Goal: Task Accomplishment & Management: Complete application form

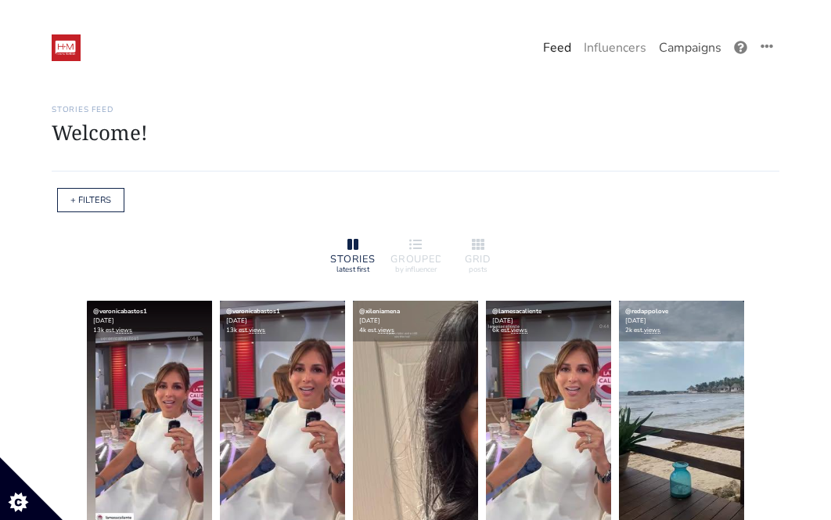
click at [685, 56] on link "Campaigns" at bounding box center [690, 47] width 75 height 31
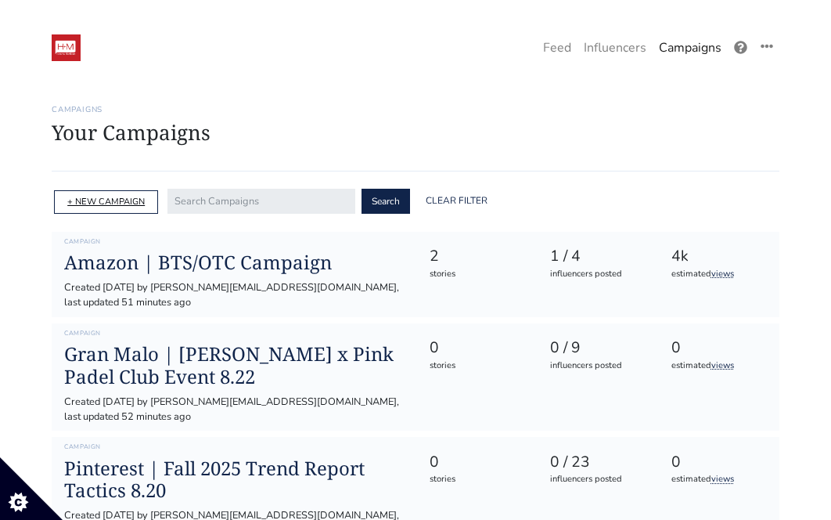
click at [114, 205] on link "+ NEW CAMPAIGN" at bounding box center [106, 202] width 78 height 12
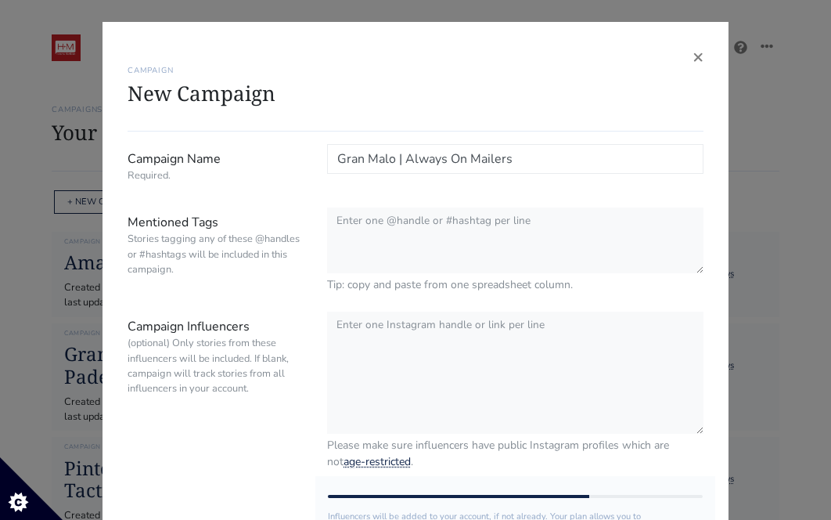
type input "Gran Malo | Always On Mailers"
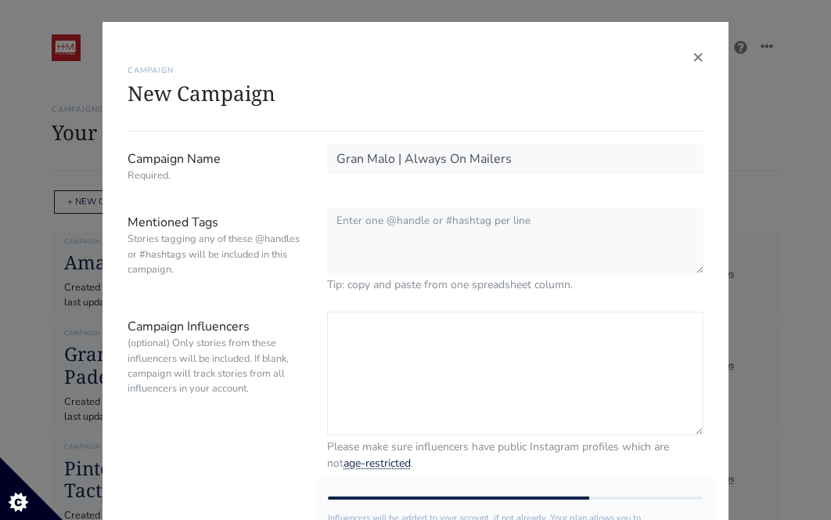
click at [395, 343] on textarea "Campaign Influencers (optional) Only stories from these influencers will be inc…" at bounding box center [515, 374] width 377 height 124
paste textarea "@karimsalmen @cesar @espfeltv @gabyquintero17 @emmamizrahi"
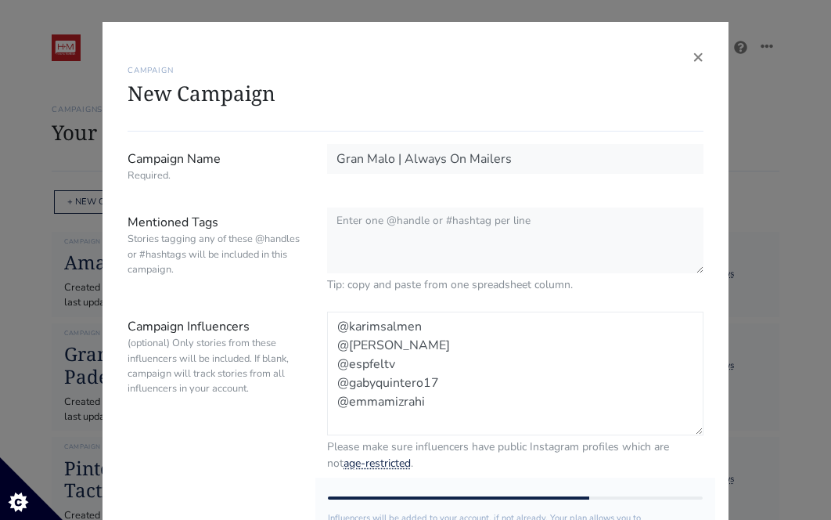
paste textarea "@kickbackcreww @angela.danii @jen4romtheblock"
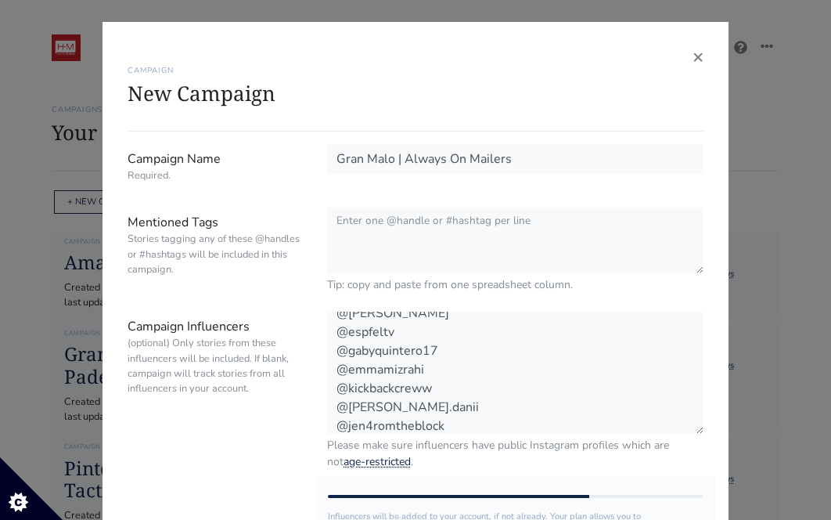
scroll to position [31, 0]
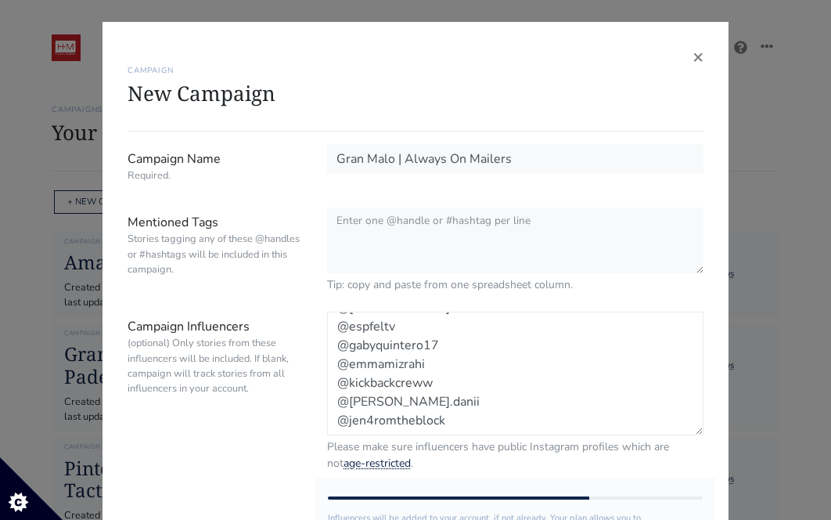
paste textarea "@darlin03_ @34_fernando @calcazar20"
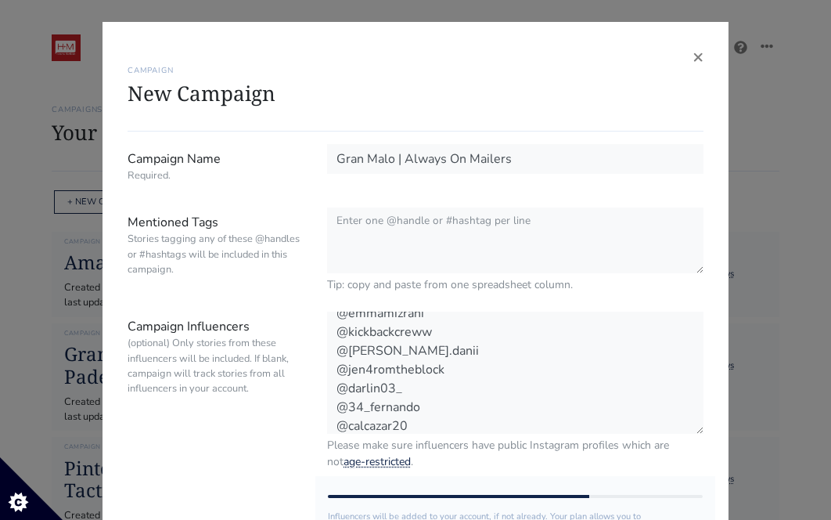
scroll to position [87, 0]
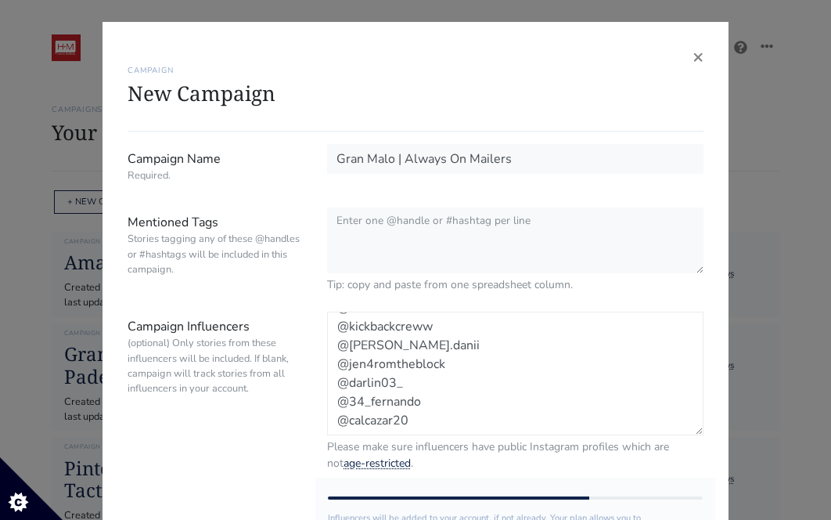
paste textarea "@__callmeevander__ @darlingmelissaphotos @mosiaaah"
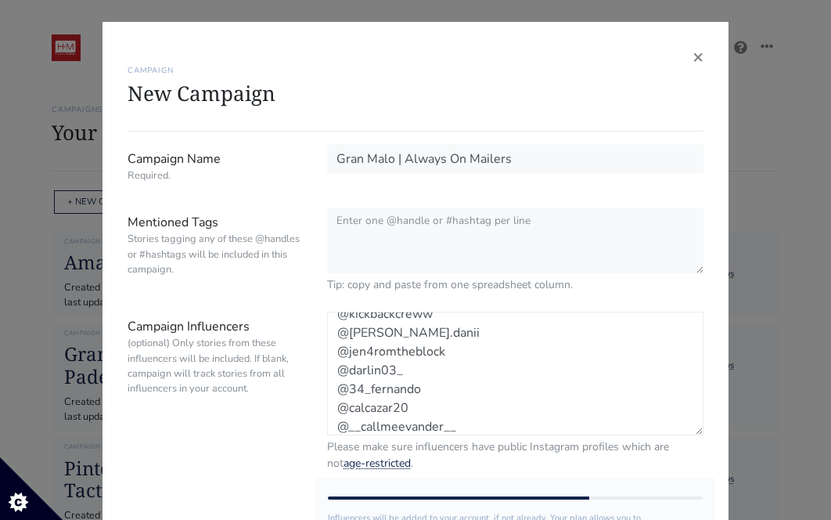
scroll to position [144, 0]
type textarea "@karimsalmen @cesar @espfeltv @gabyquintero17 @emmamizrahi @kickbackcreww @ange…"
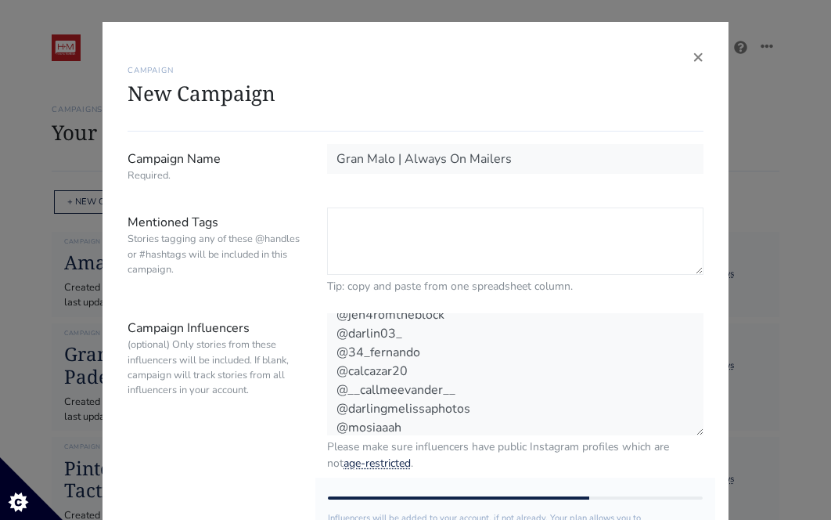
scroll to position [143, 0]
click at [375, 225] on textarea "Mentioned Tags Stories tagging any of these @handles or #hashtags will be inclu…" at bounding box center [515, 240] width 377 height 67
paste textarea "#granmalo @gran.malo @luisitocomunica @hm_comms"
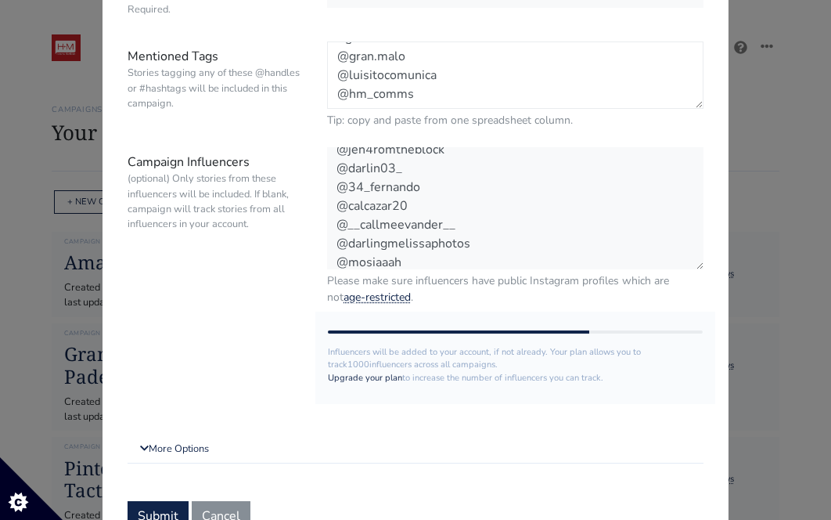
scroll to position [216, 0]
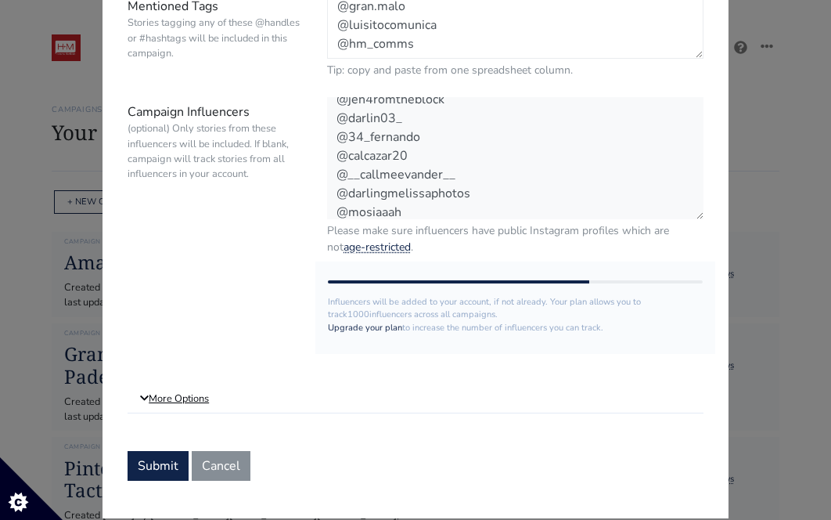
type textarea "#granmalo @gran.malo @luisitocomunica @hm_comms"
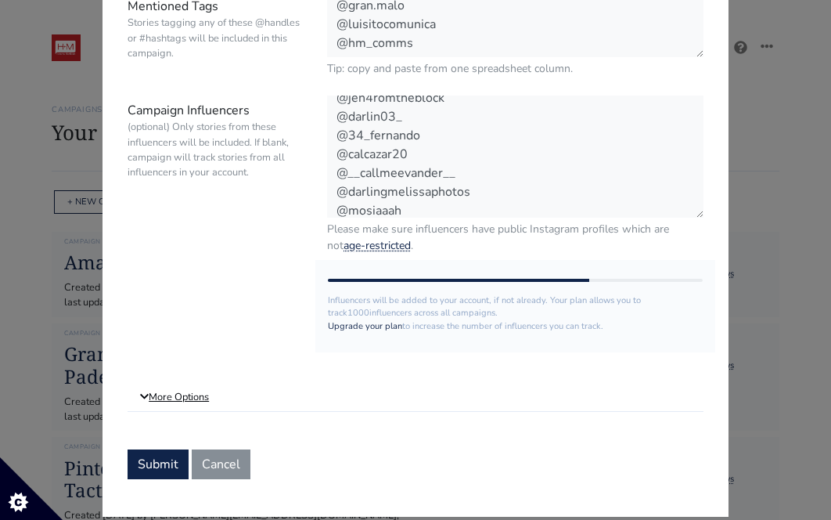
click at [168, 396] on link "More Options" at bounding box center [416, 398] width 576 height 28
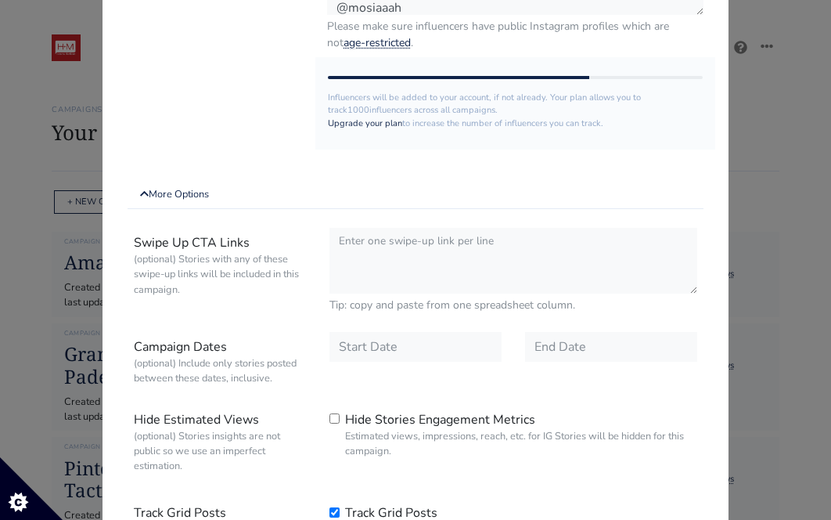
scroll to position [445, 0]
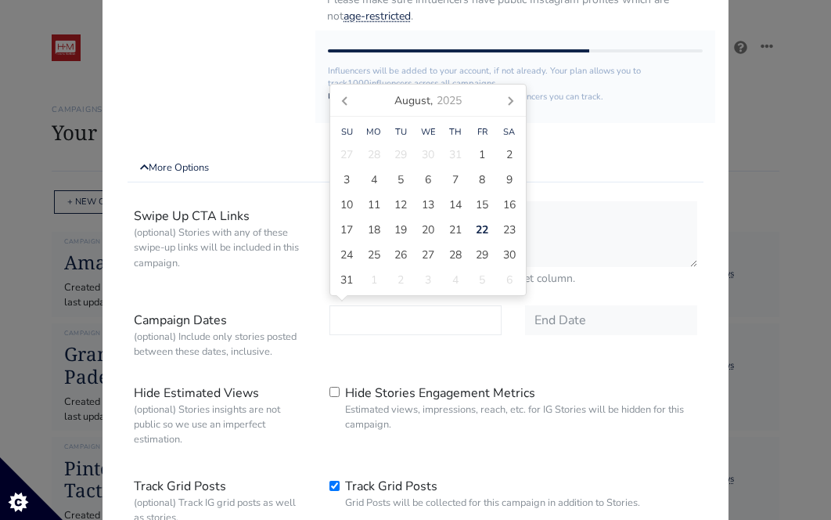
click at [370, 330] on input "text" at bounding box center [416, 320] width 172 height 30
click at [480, 231] on span "22" at bounding box center [482, 230] width 13 height 16
type input "[DATE]"
click at [563, 305] on input "text" at bounding box center [611, 320] width 172 height 30
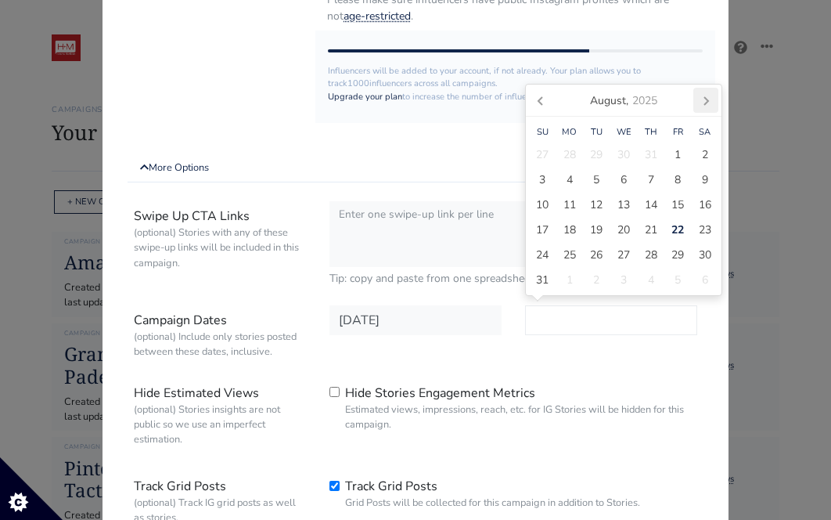
click at [709, 94] on icon at bounding box center [706, 100] width 25 height 25
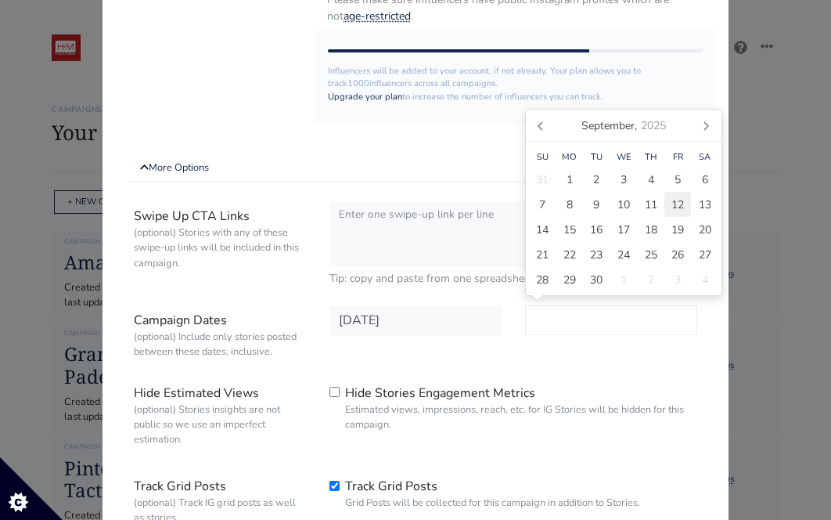
click at [682, 206] on span "12" at bounding box center [678, 205] width 13 height 16
type input "2025-09-12"
click at [615, 340] on div "2025-09-12" at bounding box center [612, 335] width 196 height 60
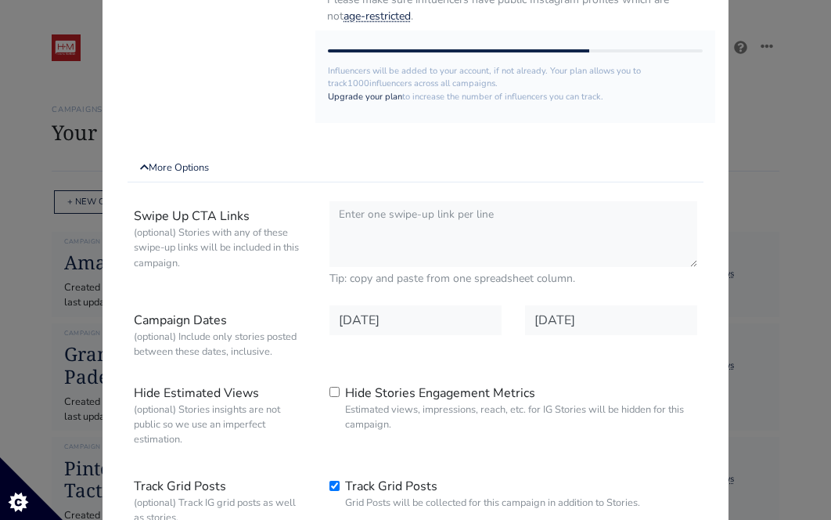
scroll to position [612, 0]
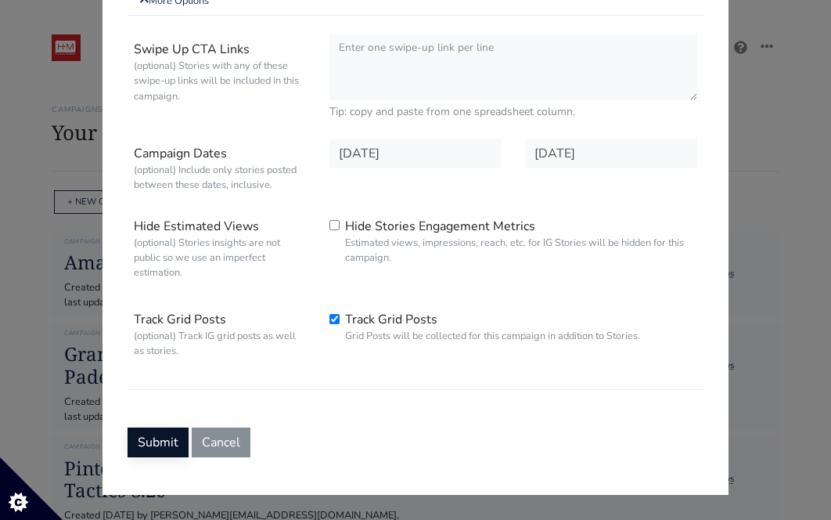
click at [149, 449] on button "Submit" at bounding box center [158, 442] width 61 height 30
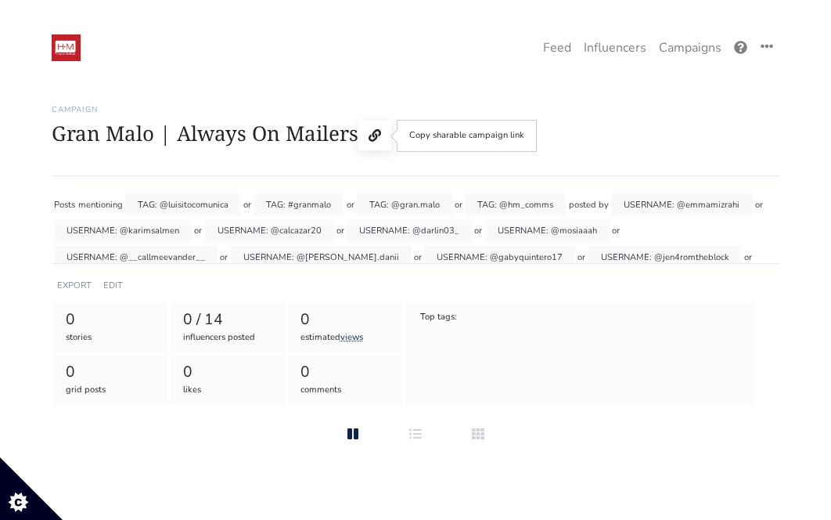
click at [377, 135] on icon at bounding box center [375, 135] width 13 height 13
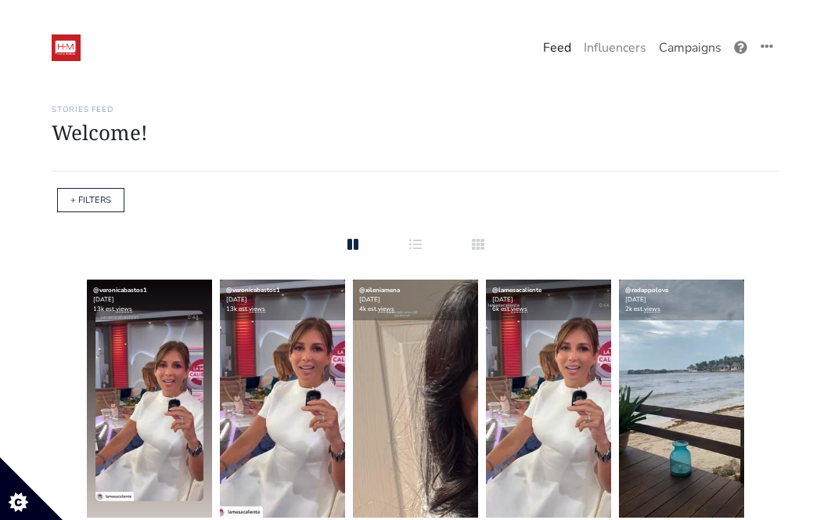
click at [666, 45] on link "Campaigns" at bounding box center [690, 47] width 75 height 31
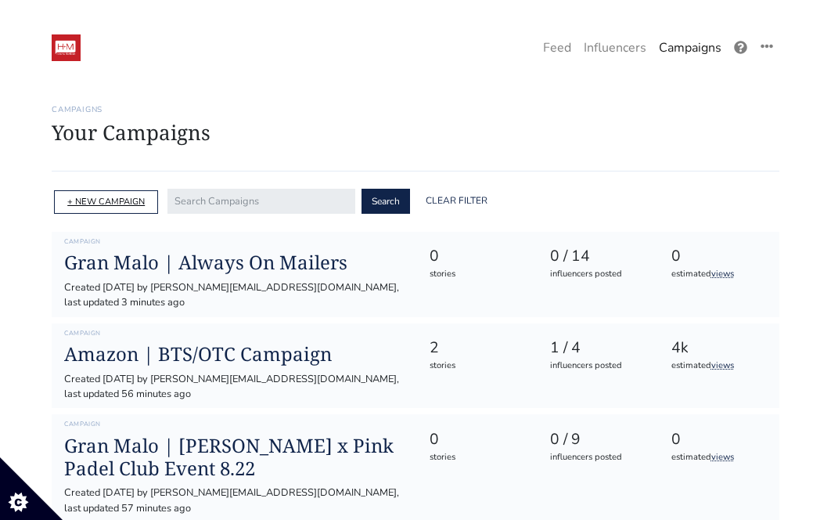
click at [112, 204] on link "+ NEW CAMPAIGN" at bounding box center [106, 202] width 78 height 12
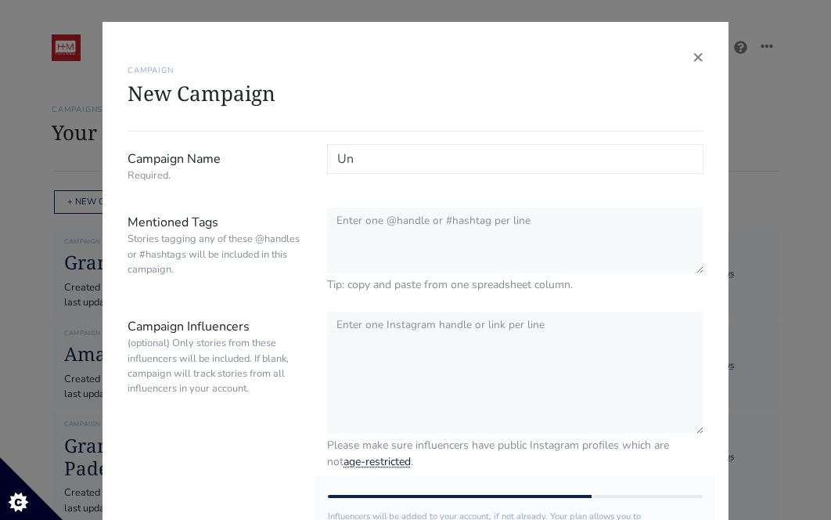
type input "U"
type input "DreamWorks | [PERSON_NAME]'s Dollhouse The Movie LA Special Screening 8.23"
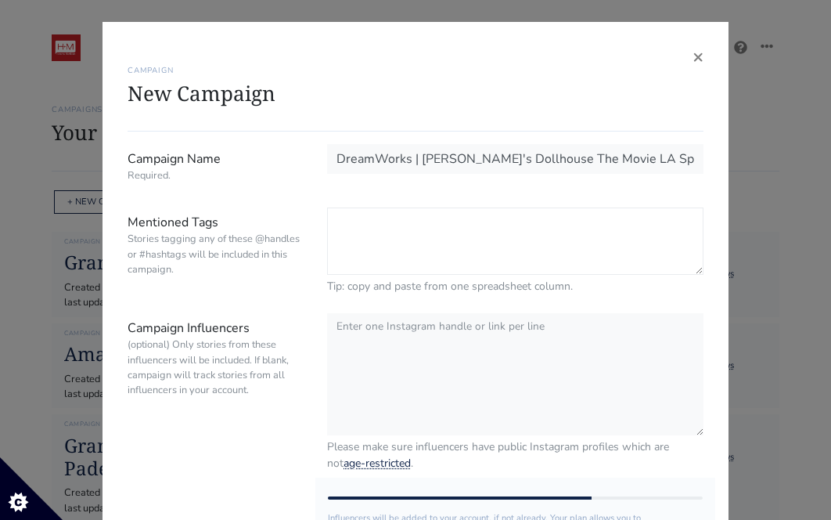
click at [375, 244] on textarea "Mentioned Tags Stories tagging any of these @handles or #hashtags will be inclu…" at bounding box center [515, 240] width 377 height 67
paste textarea "#GabbysDollhouse |IG: @gabbysdollhouse | @hm_comms (hidden tag) | @universalpic…"
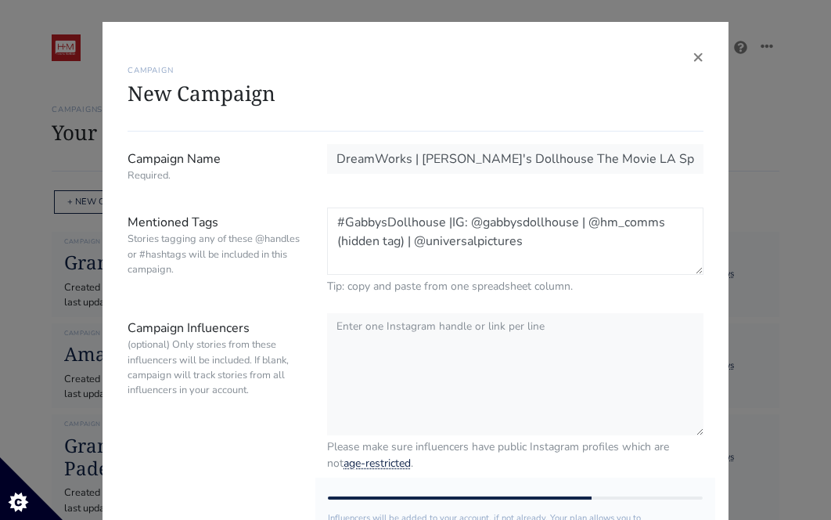
click at [456, 222] on textarea "#GabbysDollhouse |IG: @gabbysdollhouse | @hm_comms (hidden tag) | @universalpic…" at bounding box center [515, 240] width 377 height 67
drag, startPoint x: 472, startPoint y: 223, endPoint x: 453, endPoint y: 223, distance: 18.8
click at [453, 223] on textarea "#GabbysDollhouse |IG: @gabbysdollhouse | @hm_comms (hidden tag) | @universalpic…" at bounding box center [515, 240] width 377 height 67
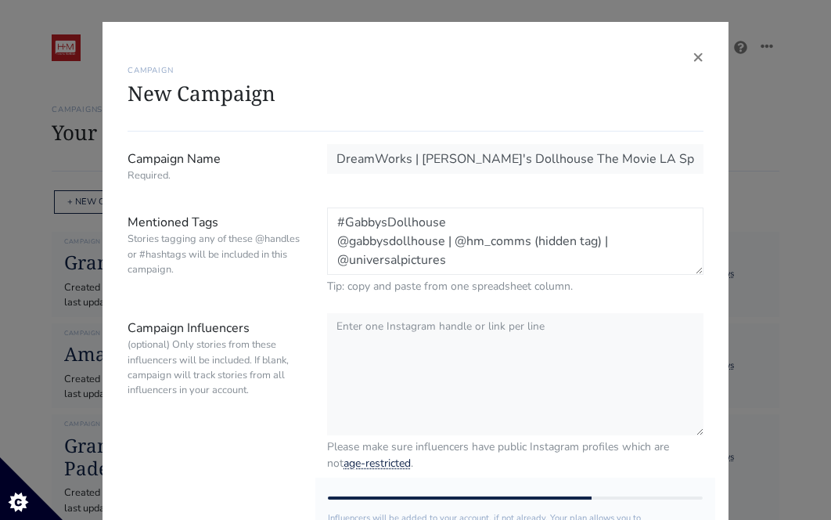
click at [455, 243] on textarea "#GabbysDollhouse @gabbysdollhouse | @hm_comms (hidden tag) | @universalpictures" at bounding box center [515, 240] width 377 height 67
click at [496, 258] on textarea "#GabbysDollhouse @gabbysdollhouse @hm_comms (hidden tag) | @universalpictures" at bounding box center [515, 240] width 377 height 67
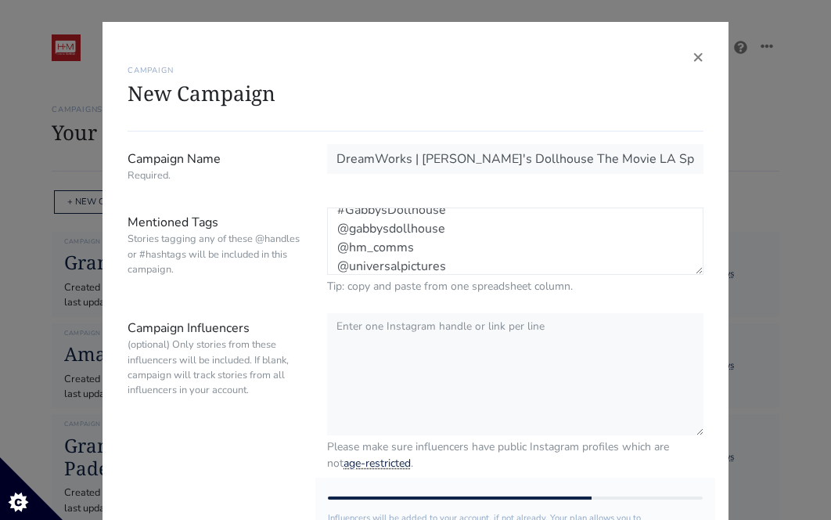
scroll to position [19, 0]
type textarea "#GabbysDollhouse @gabbysdollhouse @hm_comms @universalpictures"
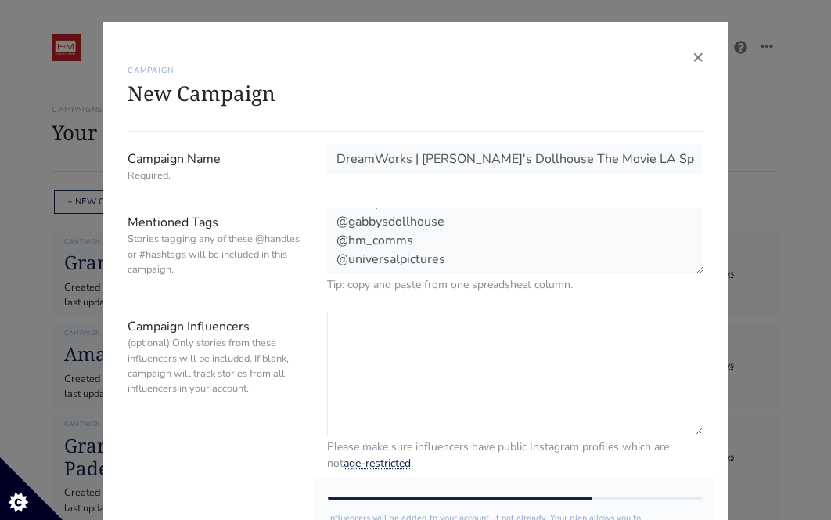
click at [397, 344] on textarea "Campaign Influencers (optional) Only stories from these influencers will be inc…" at bounding box center [515, 374] width 377 height 124
paste textarea "@moniqueandreese @iamperlita"
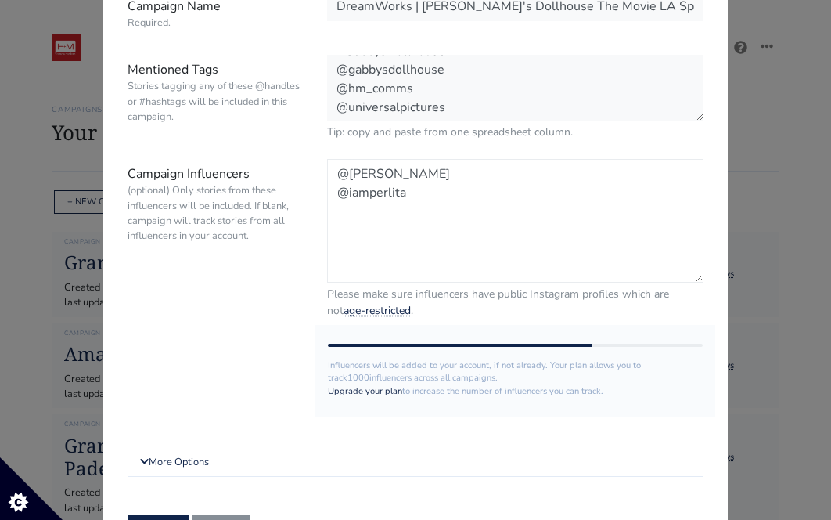
scroll to position [240, 0]
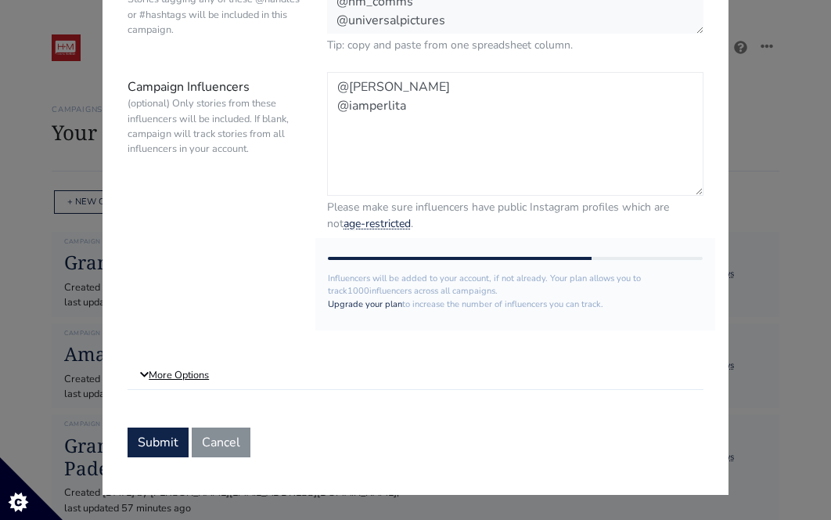
type textarea "@moniqueandreese @iamperlita"
click at [193, 373] on link "More Options" at bounding box center [416, 376] width 576 height 28
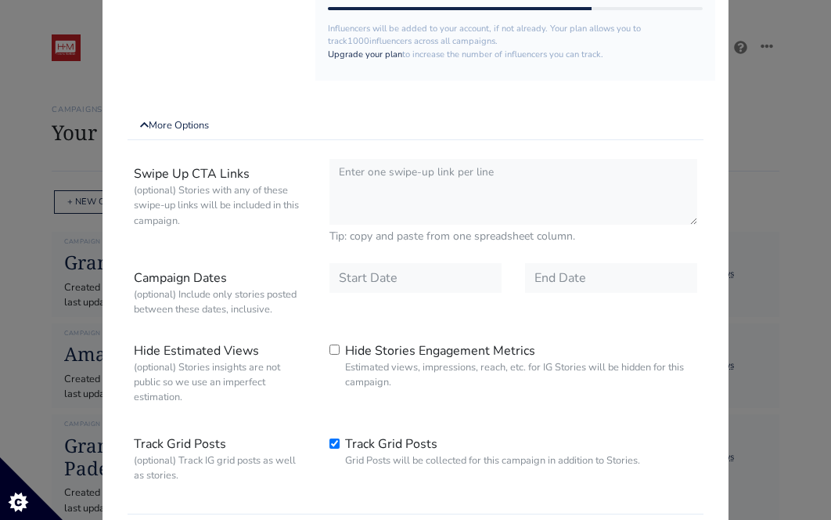
scroll to position [497, 0]
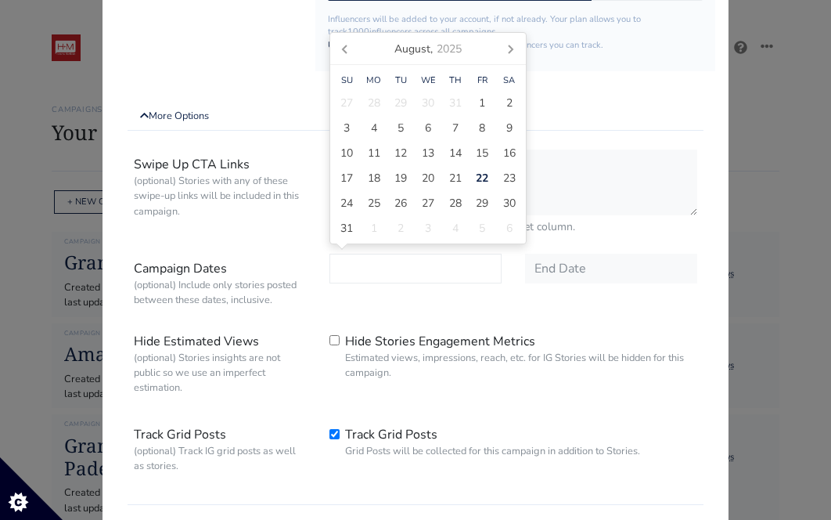
click at [377, 273] on input "text" at bounding box center [416, 269] width 172 height 30
click at [505, 179] on span "23" at bounding box center [509, 178] width 13 height 16
click at [491, 176] on div "22" at bounding box center [482, 177] width 27 height 25
type input "[DATE]"
click at [542, 272] on input "text" at bounding box center [611, 269] width 172 height 30
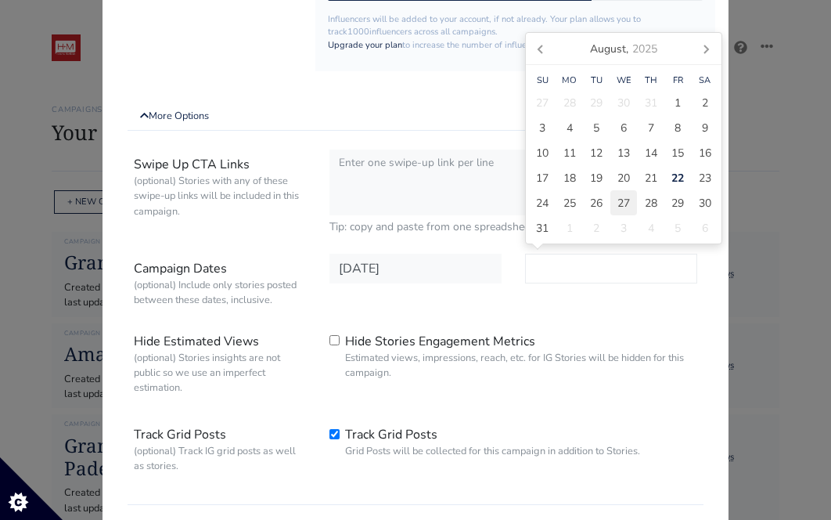
click at [618, 202] on span "27" at bounding box center [624, 203] width 13 height 16
click at [676, 202] on span "29" at bounding box center [678, 203] width 13 height 16
type input "2025-08-29"
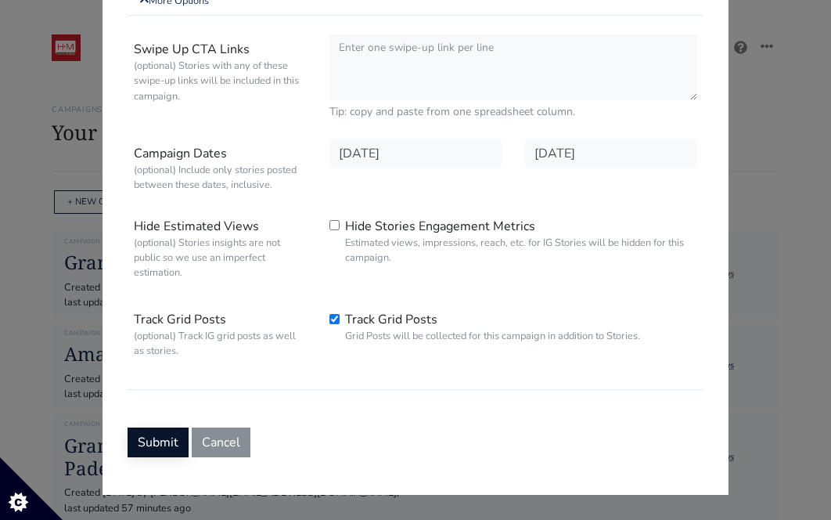
click at [167, 432] on button "Submit" at bounding box center [158, 442] width 61 height 30
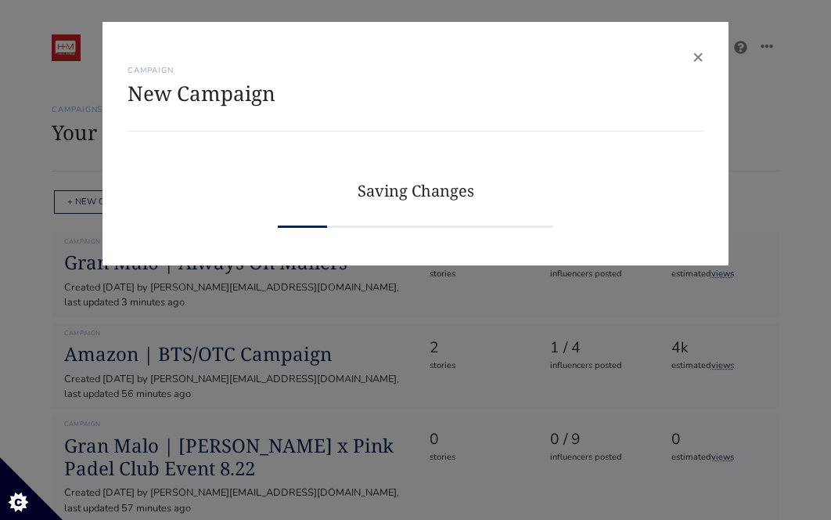
scroll to position [0, 0]
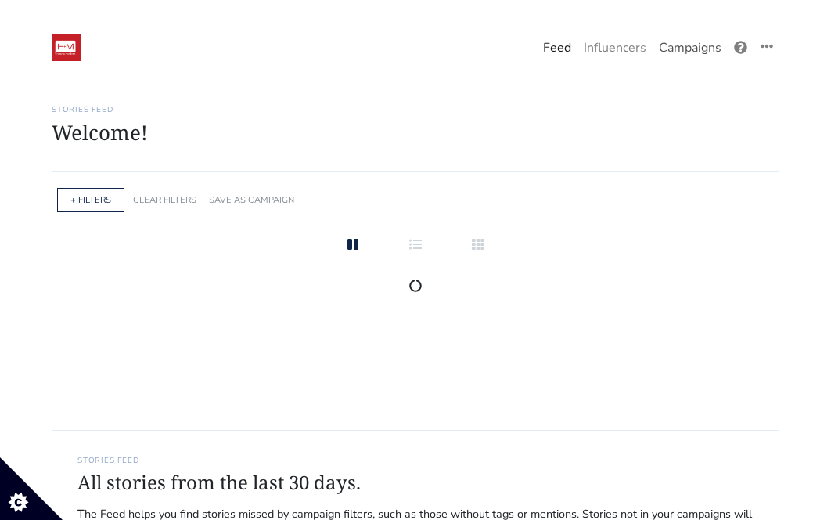
click at [692, 50] on link "Campaigns" at bounding box center [690, 47] width 75 height 31
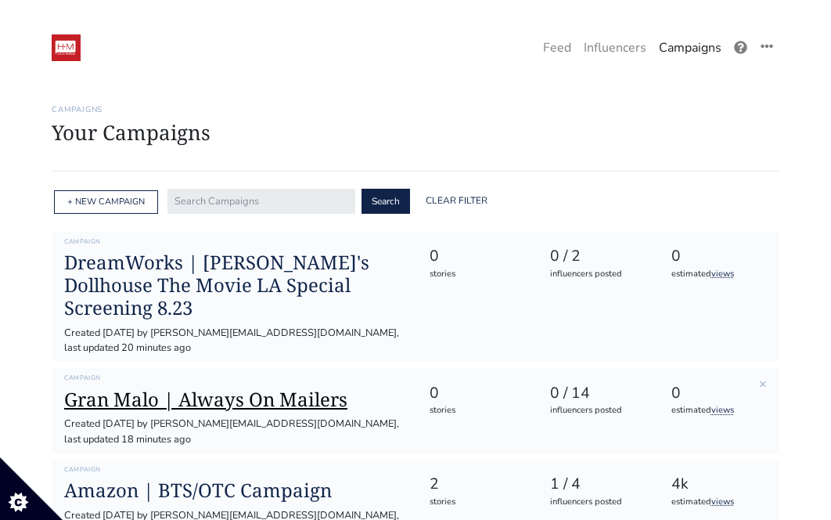
click at [284, 388] on h1 "Gran Malo | Always On Mailers" at bounding box center [234, 399] width 340 height 23
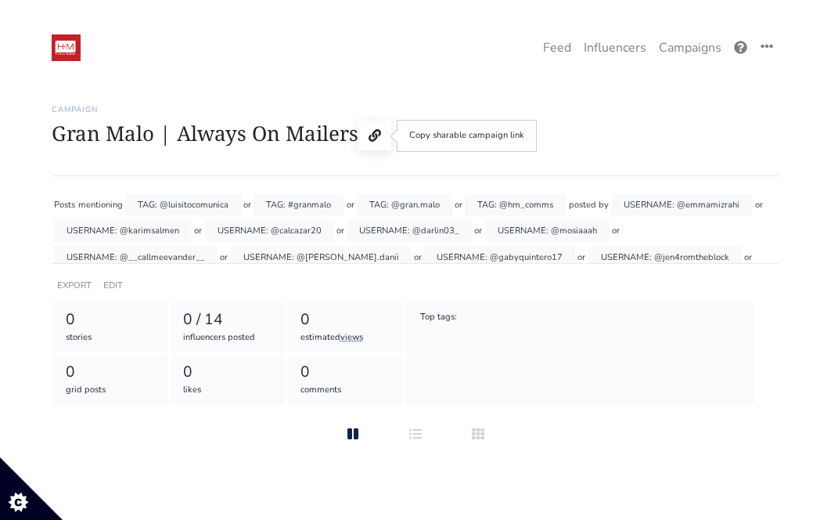
click at [374, 138] on icon at bounding box center [375, 135] width 13 height 13
